Goal: Information Seeking & Learning: Learn about a topic

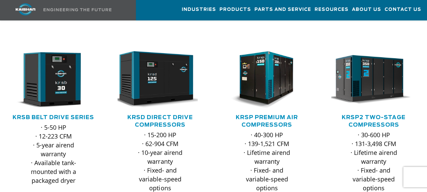
scroll to position [111, 0]
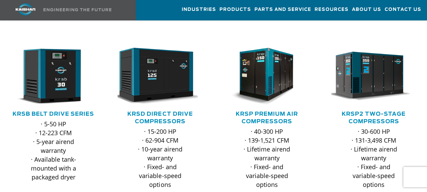
click at [156, 96] on div ".path{fill:none;stroke:#333;stroke-miterlimit:10;stroke-width:1.5px;}" at bounding box center [159, 79] width 93 height 63
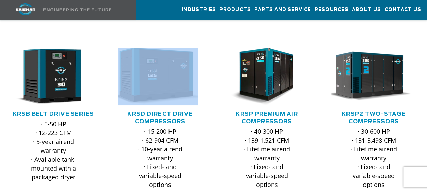
click at [156, 96] on div ".path{fill:none;stroke:#333;stroke-miterlimit:10;stroke-width:1.5px;}" at bounding box center [159, 79] width 93 height 63
click at [156, 111] on link "KRSD Direct Drive Compressors" at bounding box center [159, 117] width 65 height 13
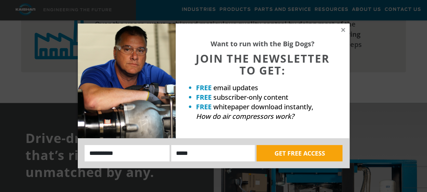
scroll to position [654, 0]
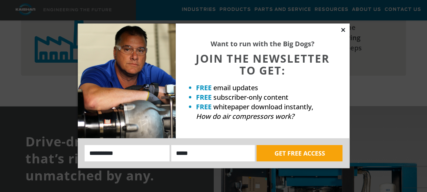
click at [344, 29] on icon at bounding box center [343, 30] width 4 height 4
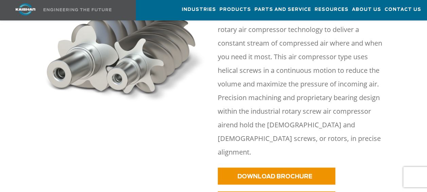
scroll to position [0, 0]
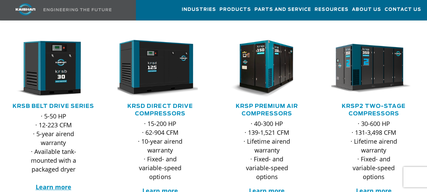
scroll to position [123, 0]
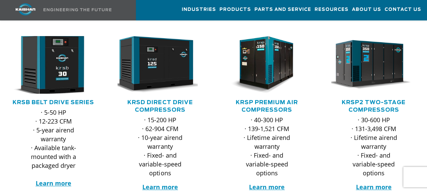
click at [62, 55] on img at bounding box center [48, 64] width 94 height 63
